Goal: Information Seeking & Learning: Learn about a topic

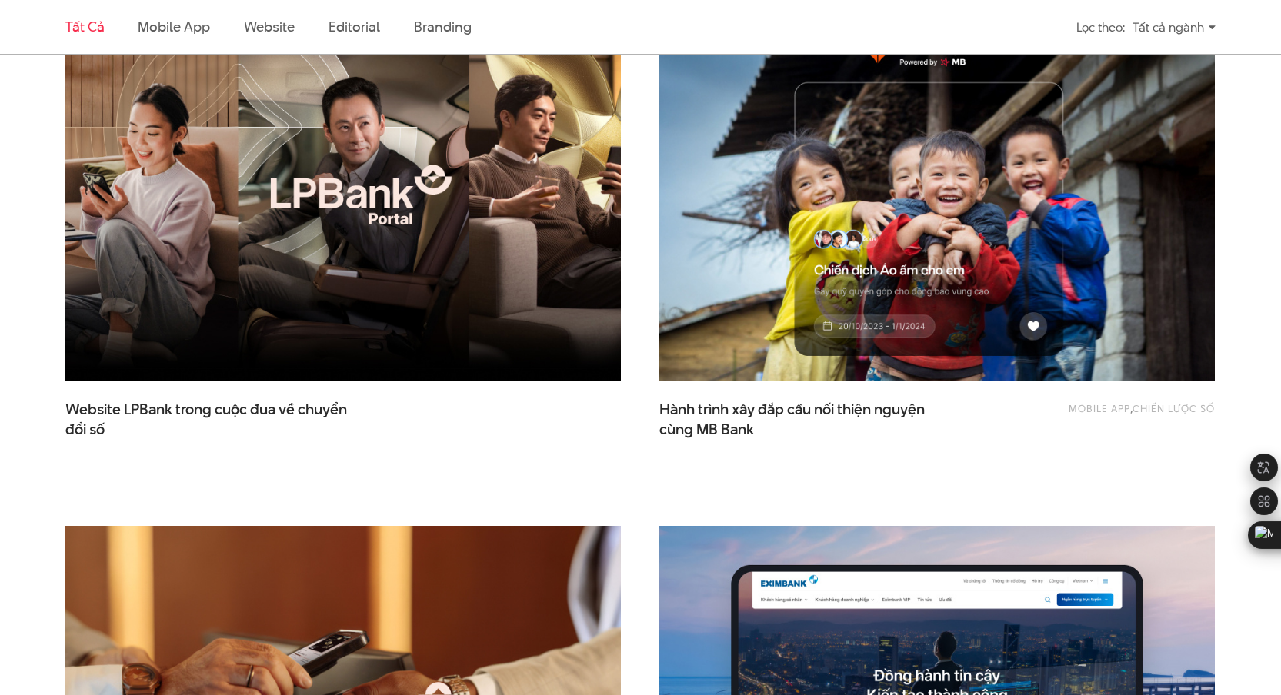
scroll to position [1177, 0]
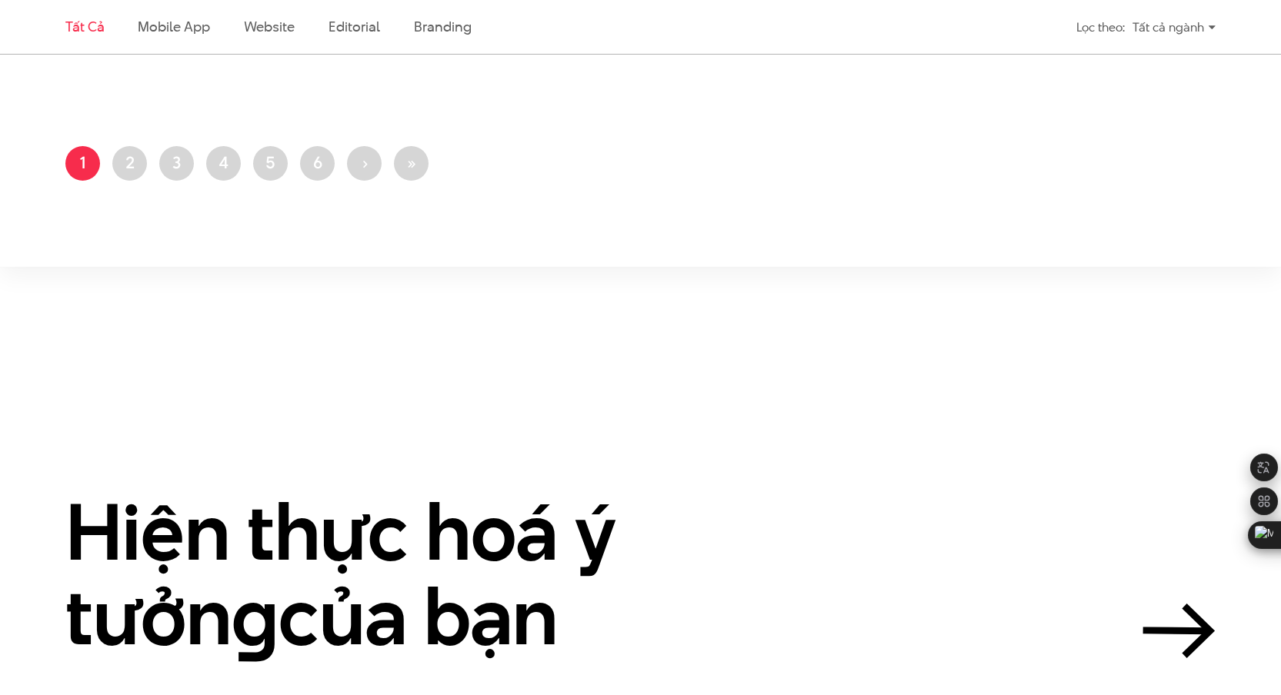
scroll to position [3613, 0]
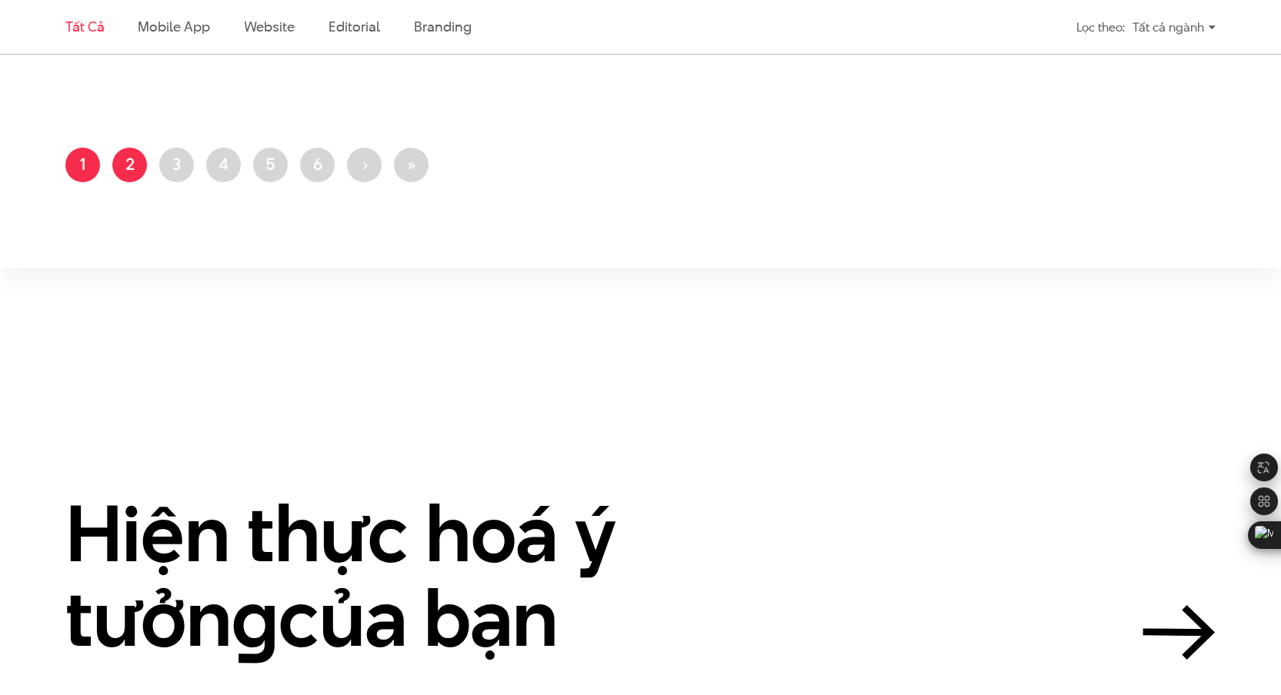
click at [125, 160] on link "Trang 2" at bounding box center [129, 165] width 35 height 35
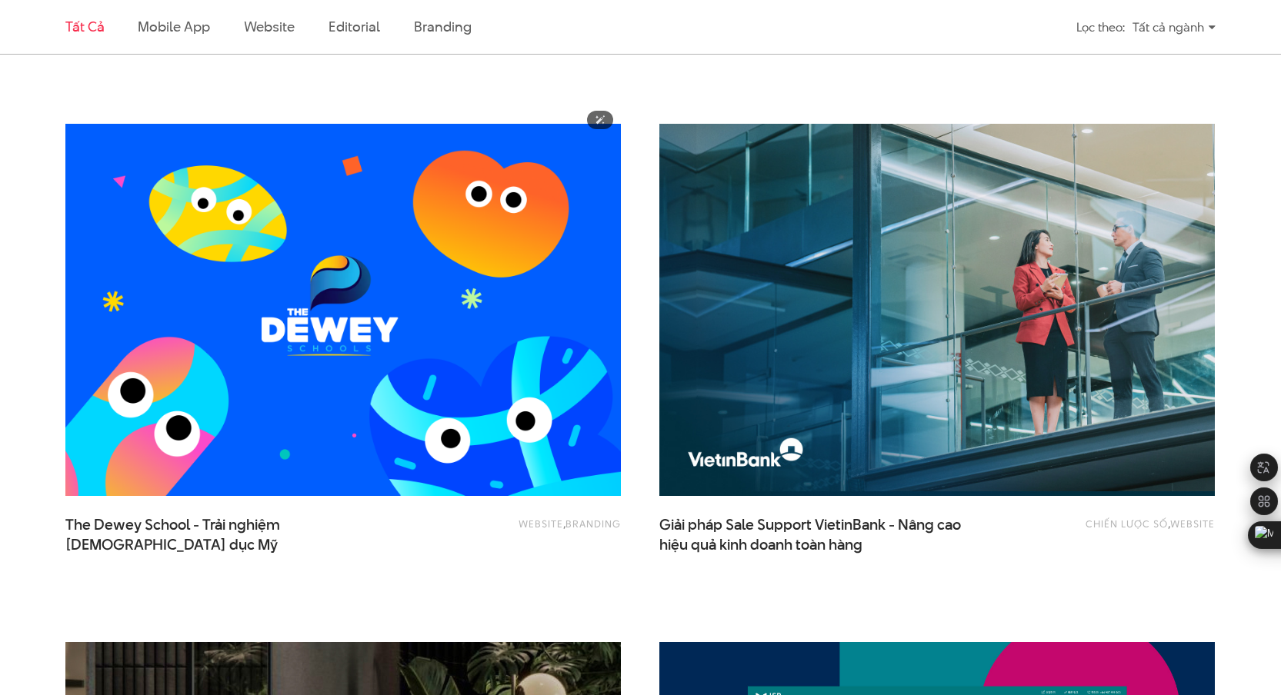
scroll to position [850, 0]
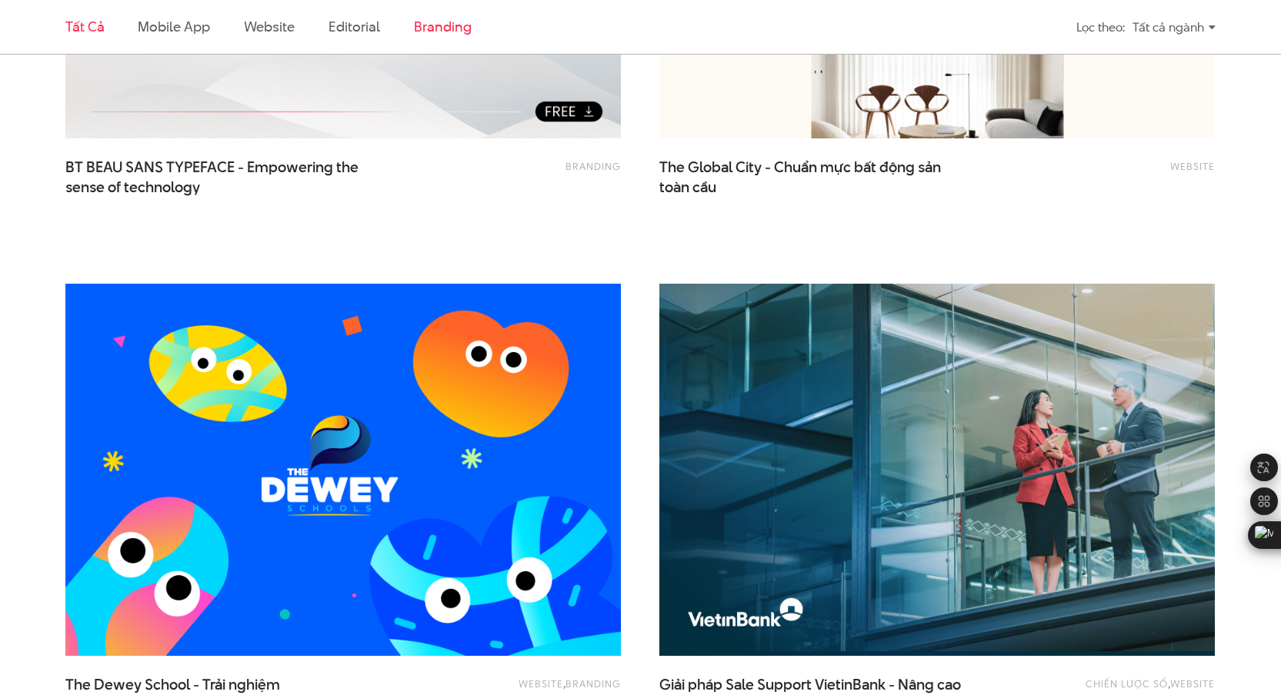
click at [428, 32] on link "Branding" at bounding box center [442, 26] width 57 height 19
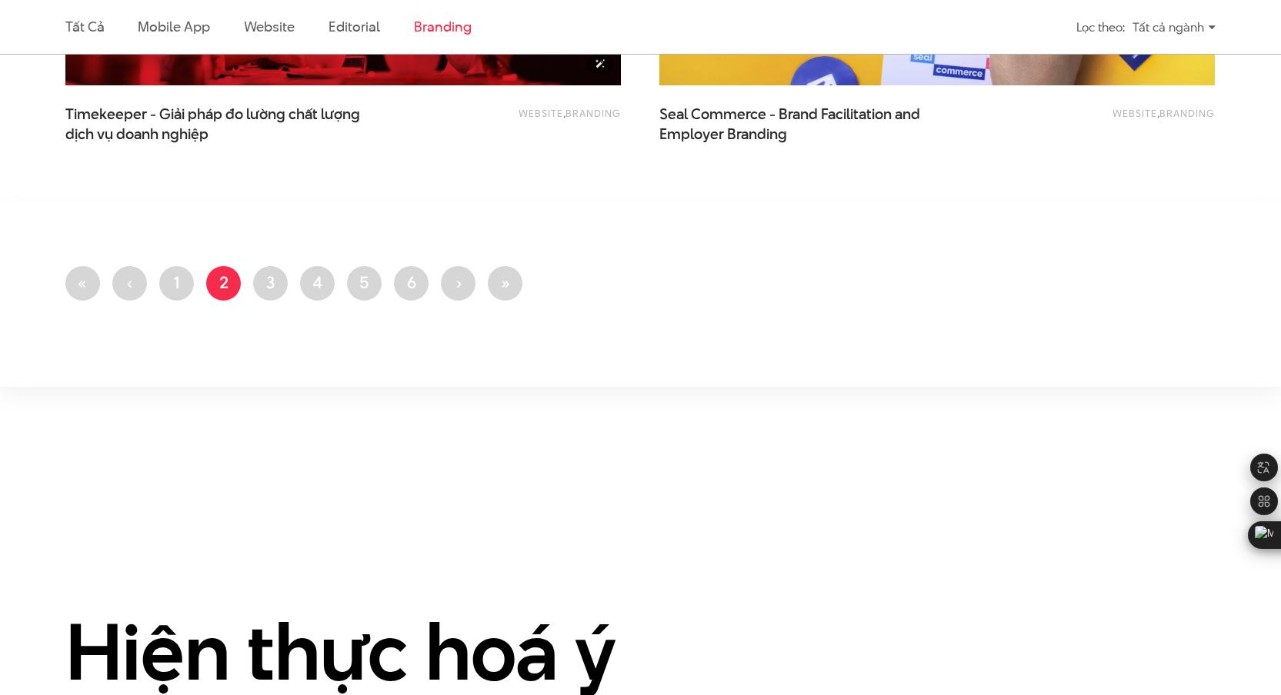
scroll to position [1912, 0]
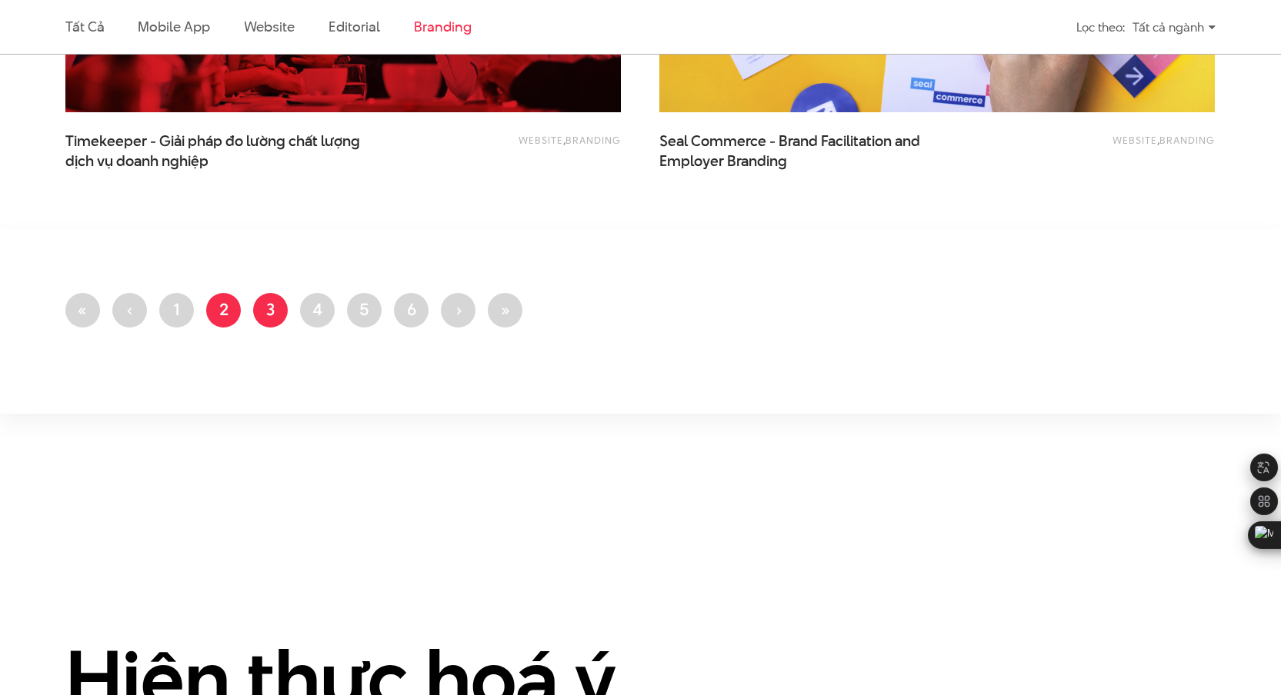
click at [275, 303] on link "Trang 3" at bounding box center [270, 310] width 35 height 35
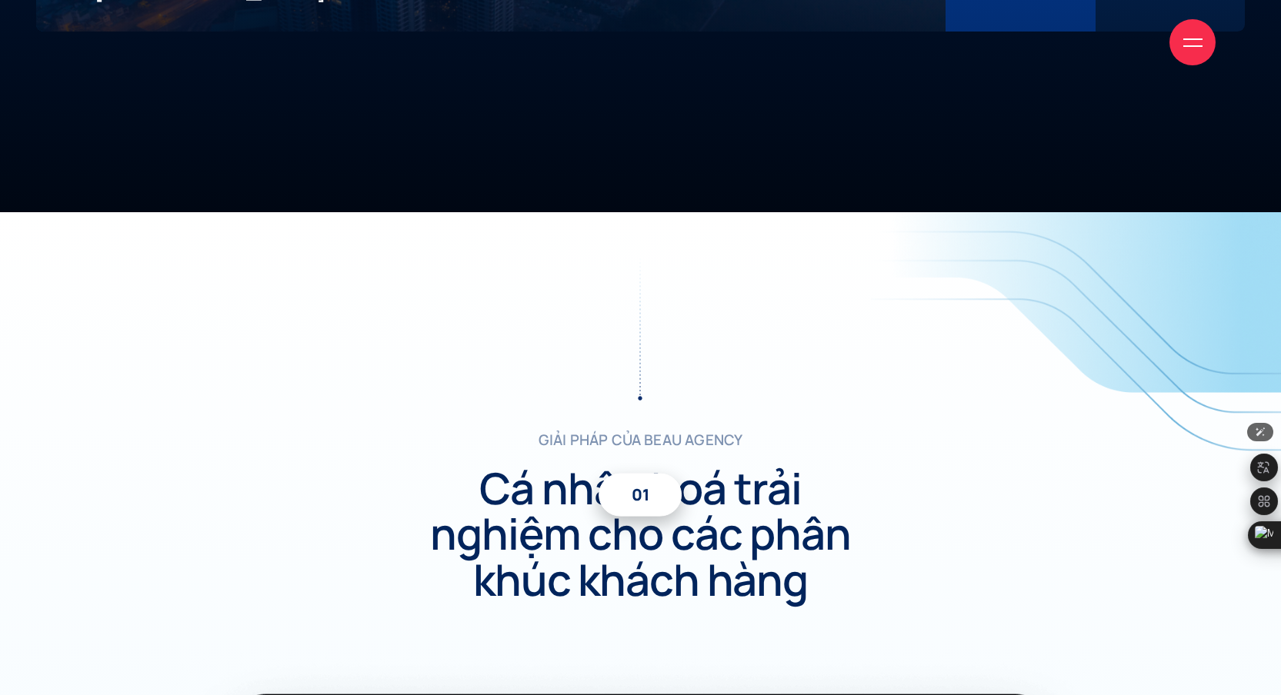
scroll to position [4580, 0]
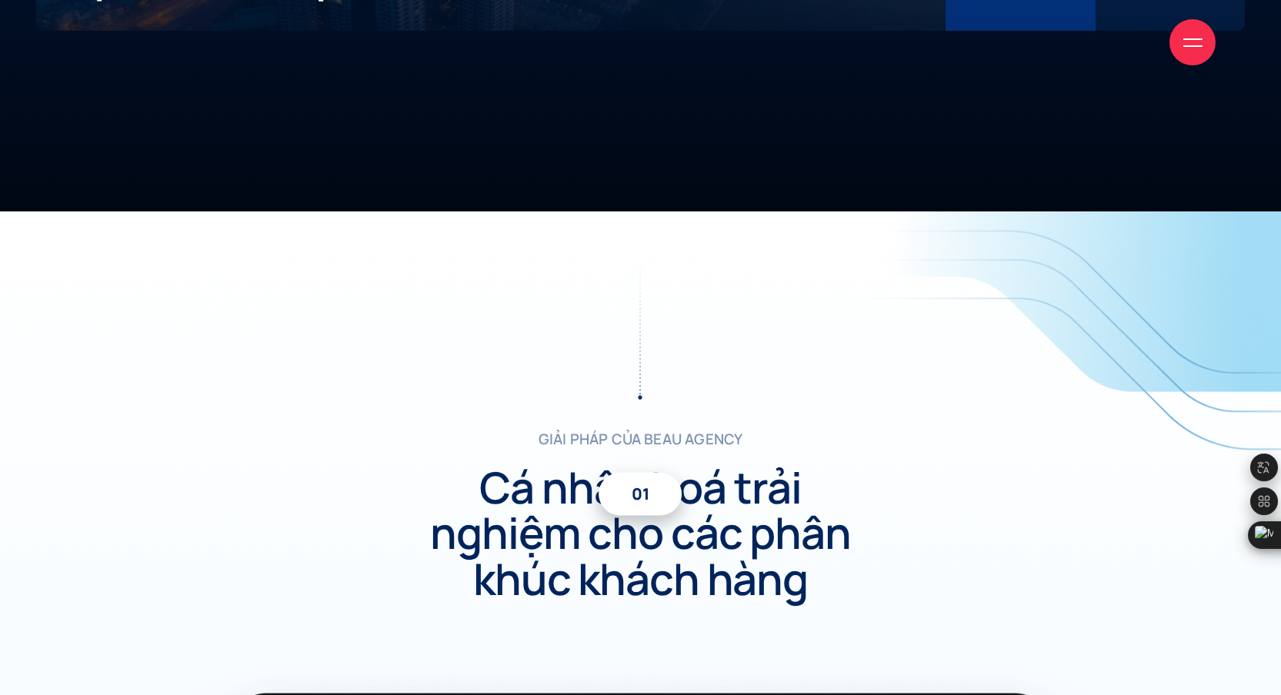
click at [725, 489] on h2 "Cá nhân hoá trải nghiệm cho các phân khúc khách hàng" at bounding box center [641, 534] width 472 height 138
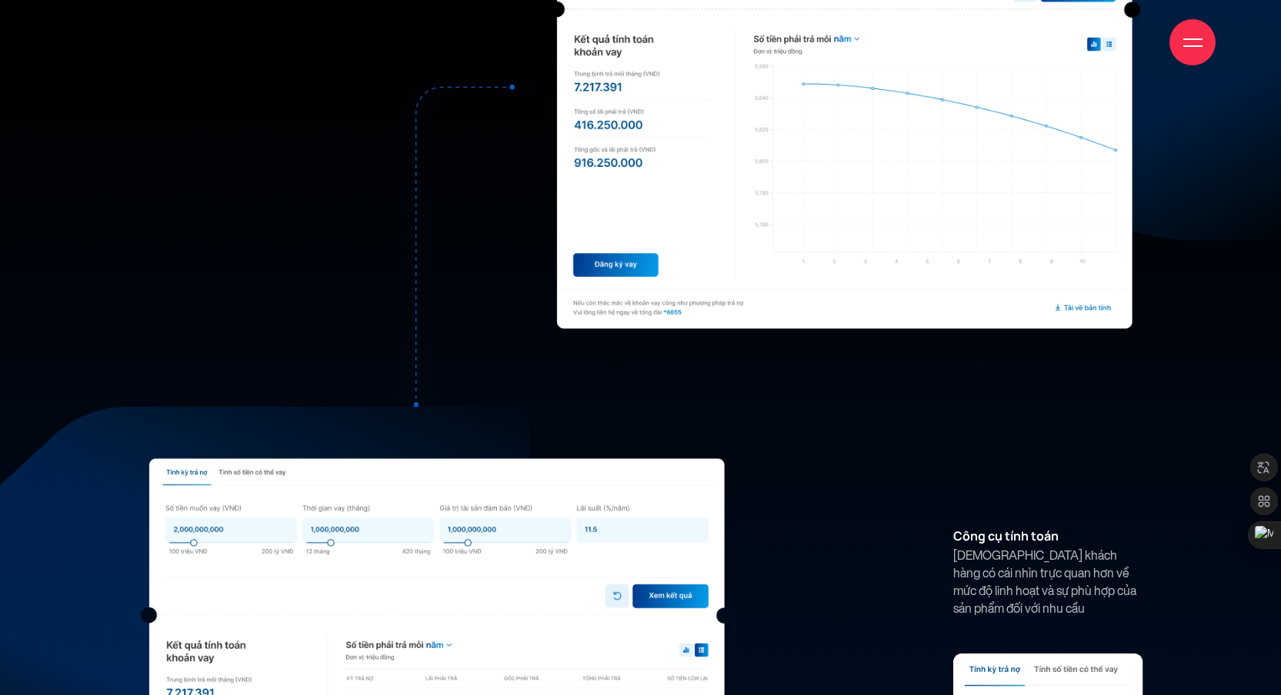
scroll to position [10136, 0]
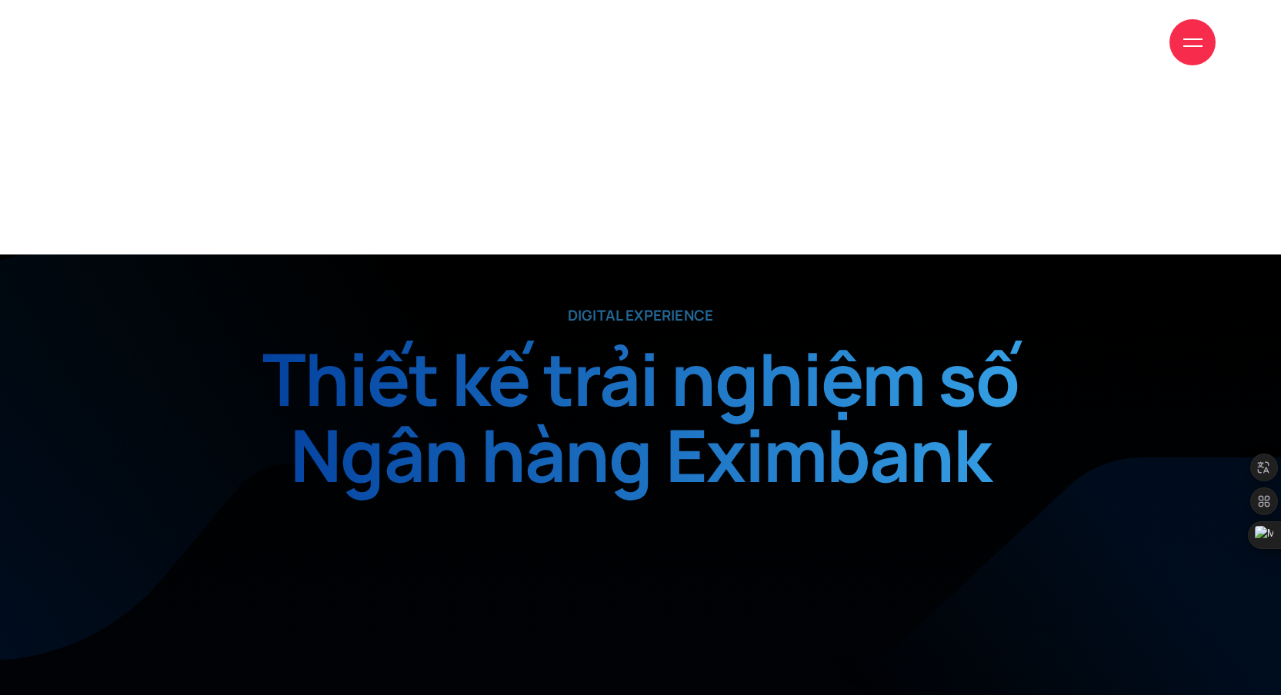
scroll to position [772, 0]
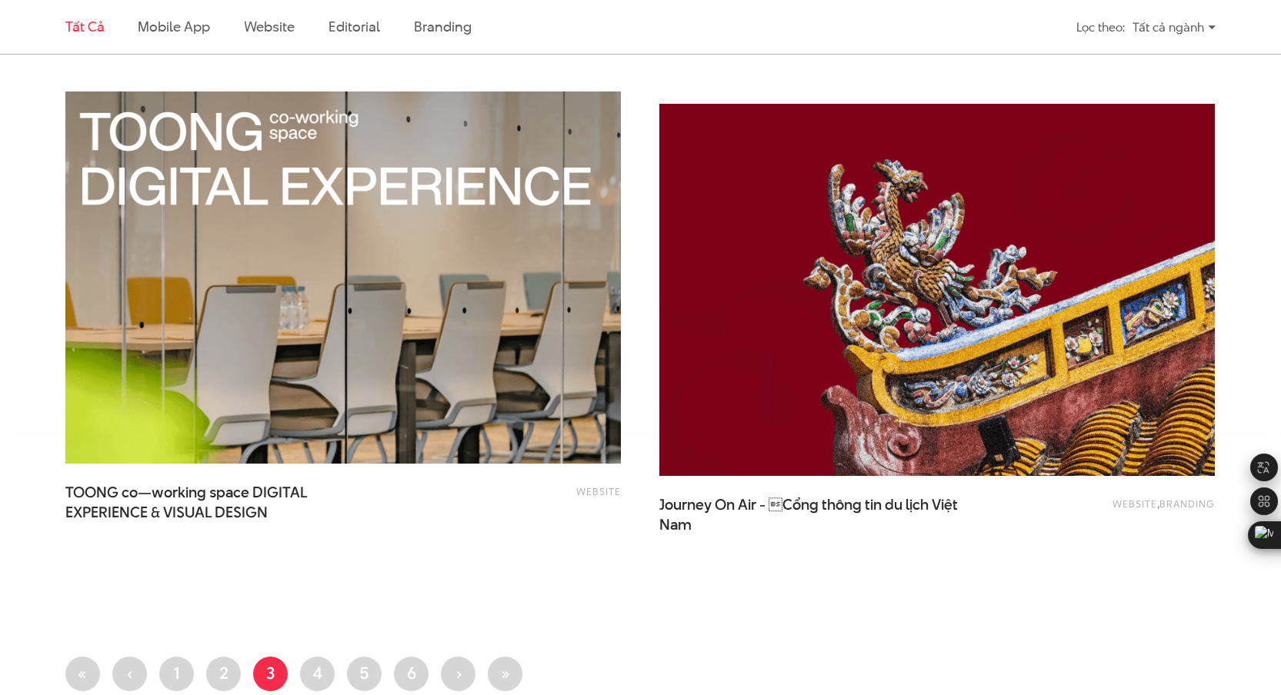
scroll to position [3352, 0]
